Goal: Task Accomplishment & Management: Use online tool/utility

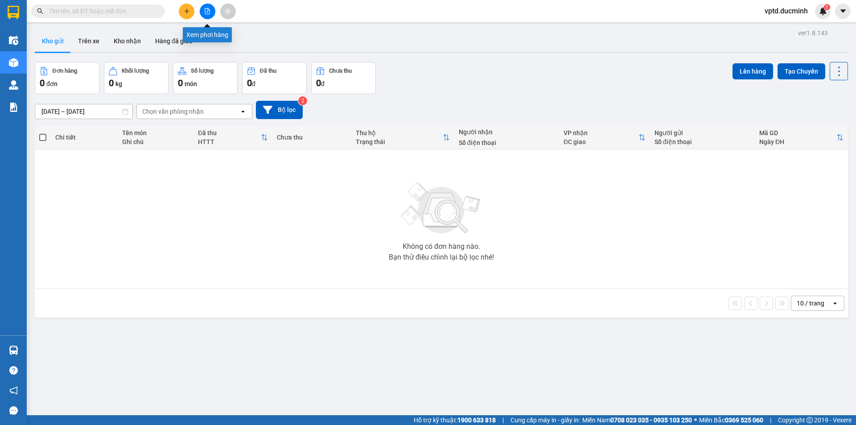
click at [205, 11] on icon "file-add" at bounding box center [207, 11] width 6 height 6
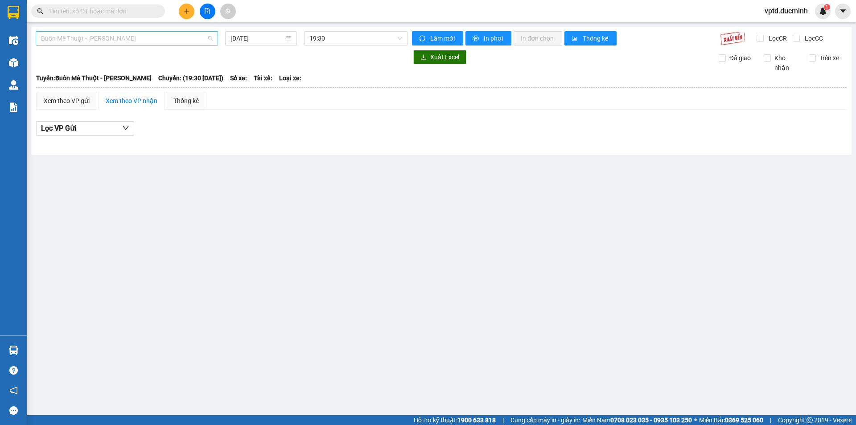
click at [165, 36] on span "Buôn Mê Thuột - [PERSON_NAME]" at bounding box center [127, 38] width 172 height 13
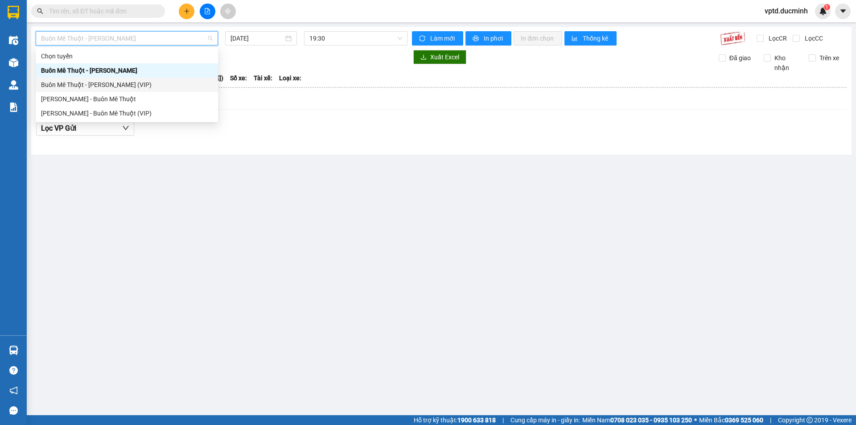
click at [140, 84] on div "Buôn Mê Thuột - [PERSON_NAME] (VIP)" at bounding box center [127, 85] width 172 height 10
type input "[DATE]"
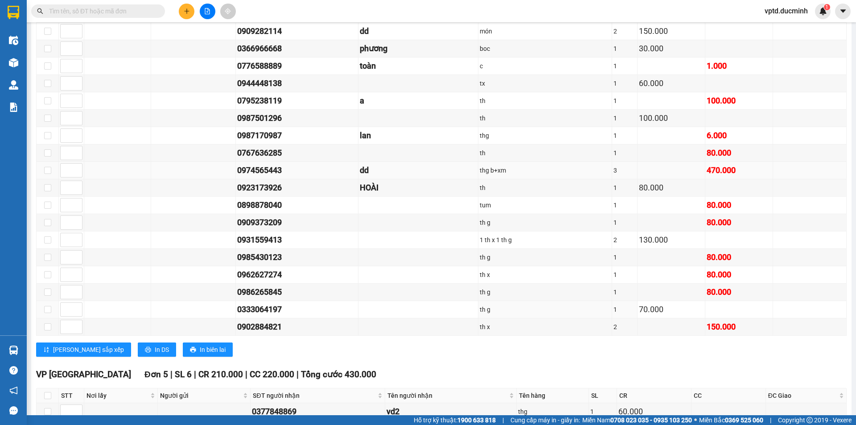
scroll to position [968, 0]
